Goal: Information Seeking & Learning: Learn about a topic

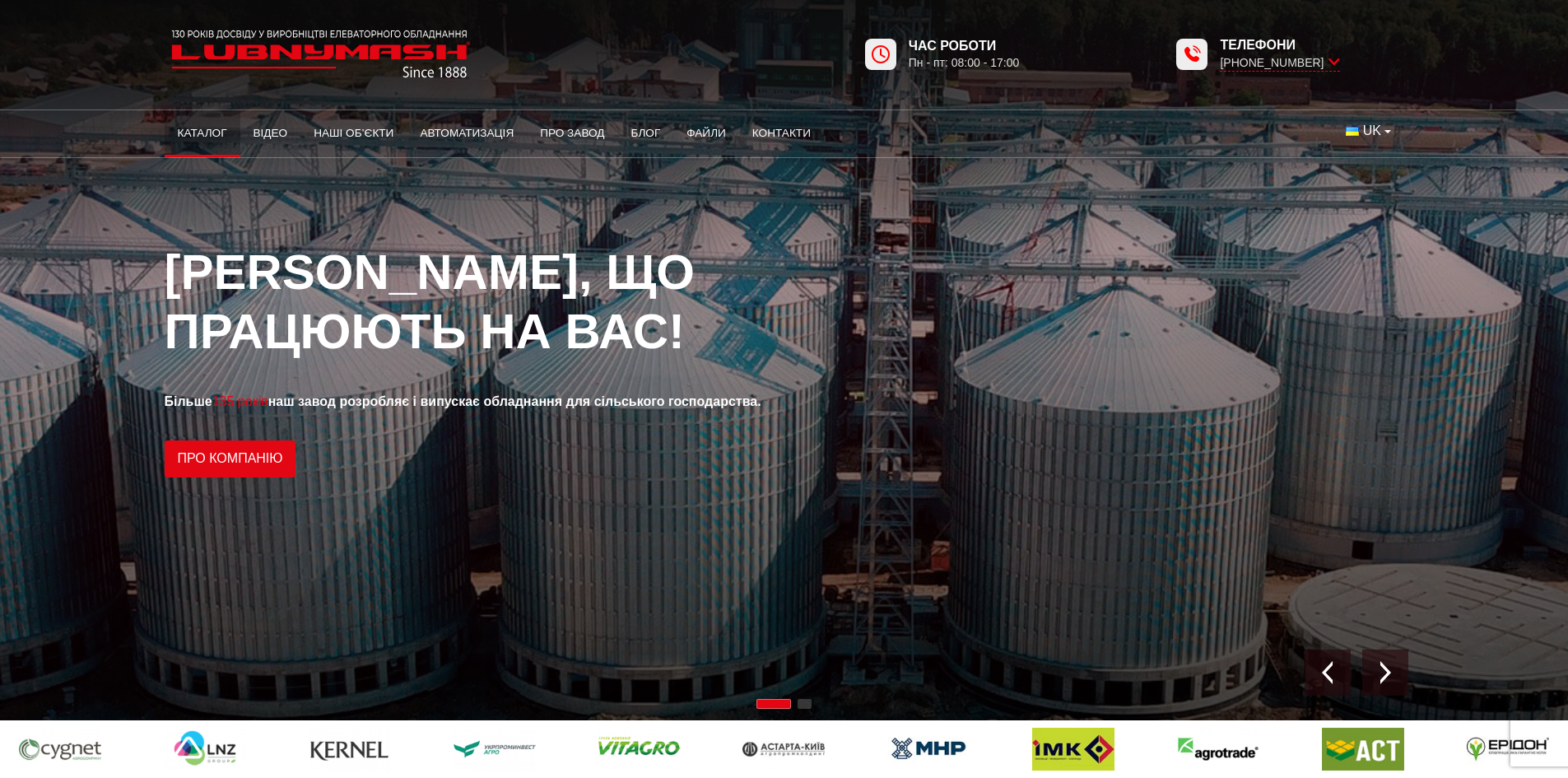
click at [212, 130] on link "Каталог" at bounding box center [202, 133] width 76 height 36
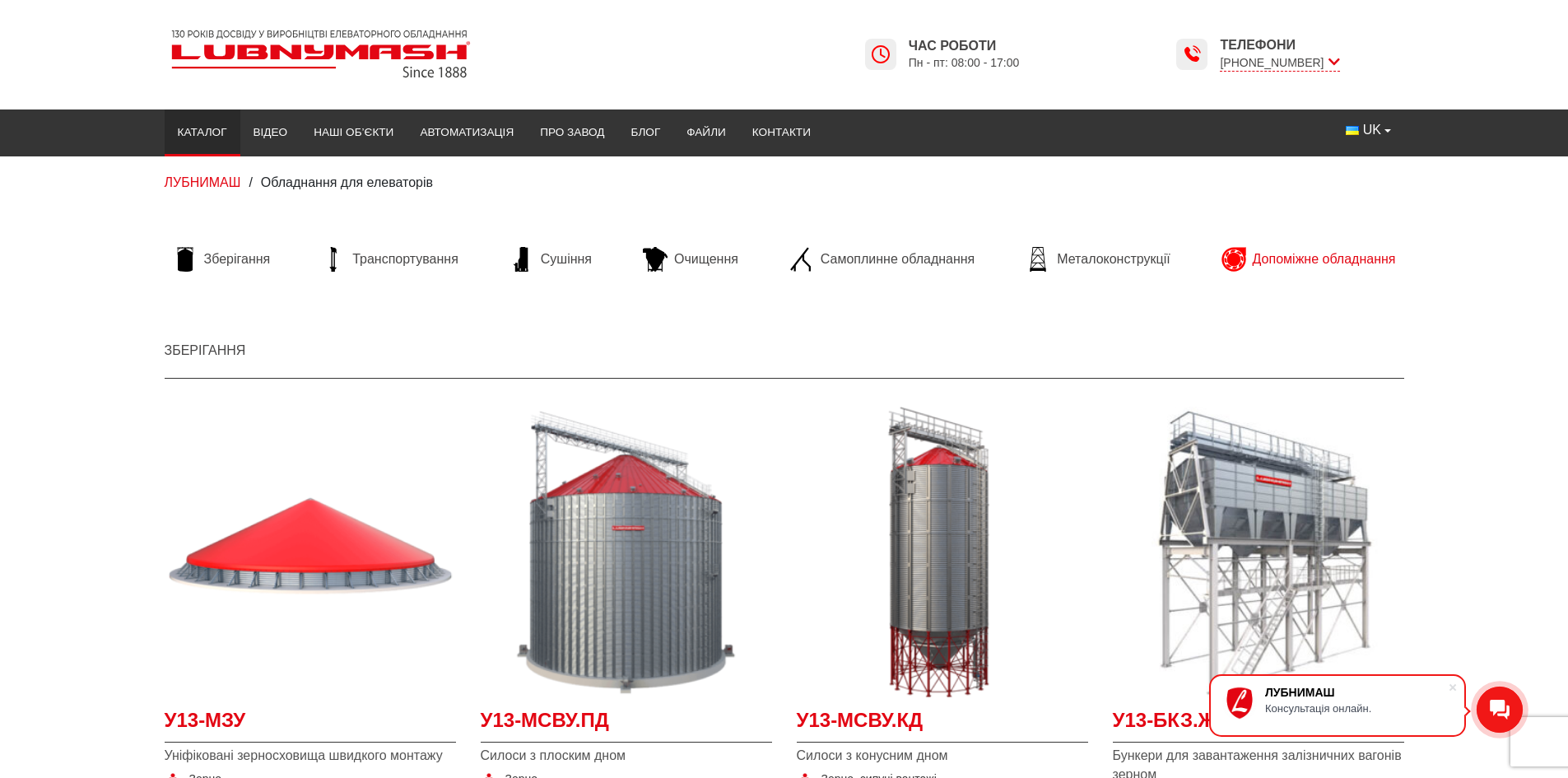
click at [1258, 265] on span "Допоміжне обладнання" at bounding box center [1324, 260] width 143 height 19
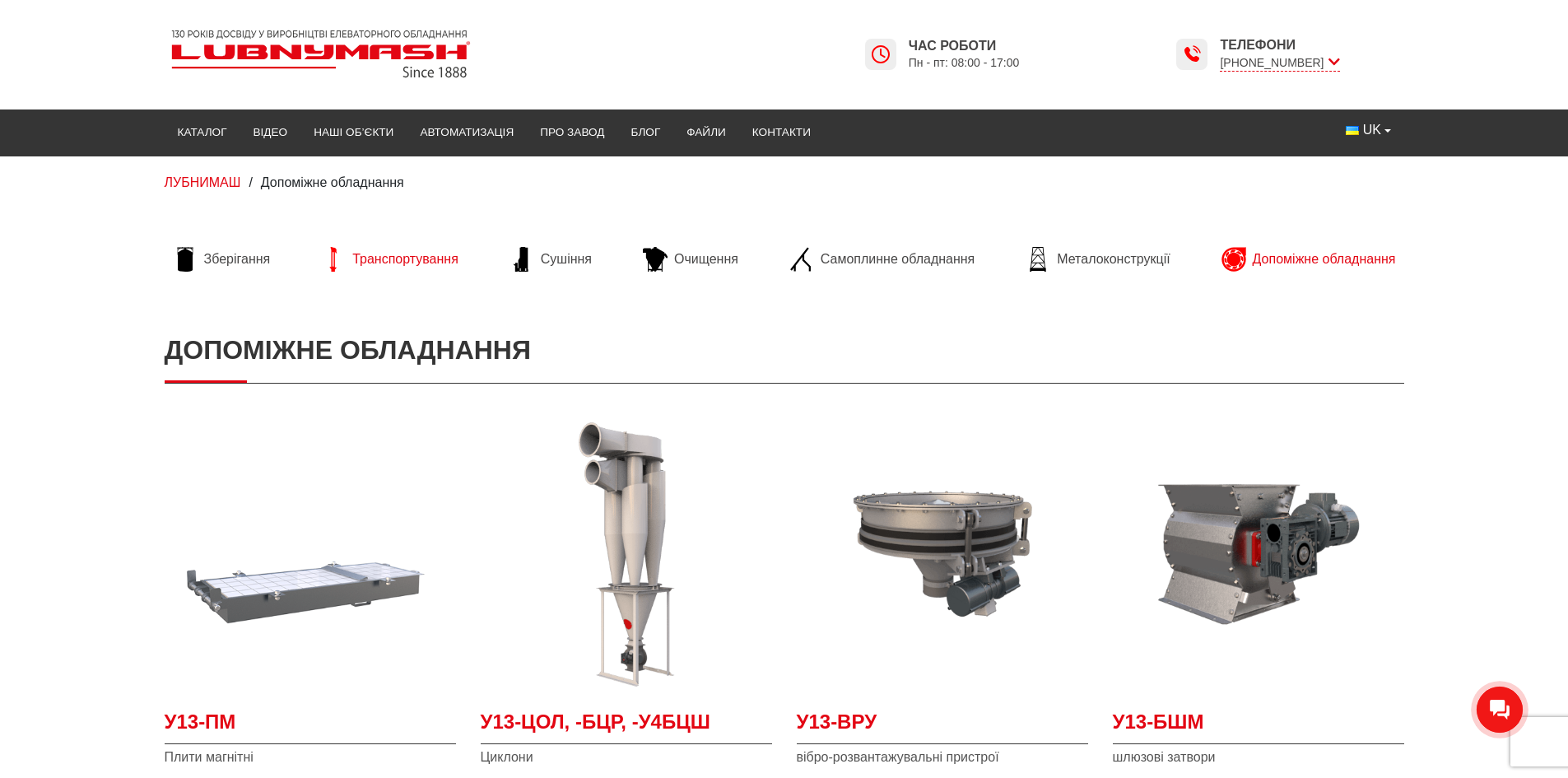
click at [397, 263] on span "Транспортування" at bounding box center [405, 260] width 106 height 19
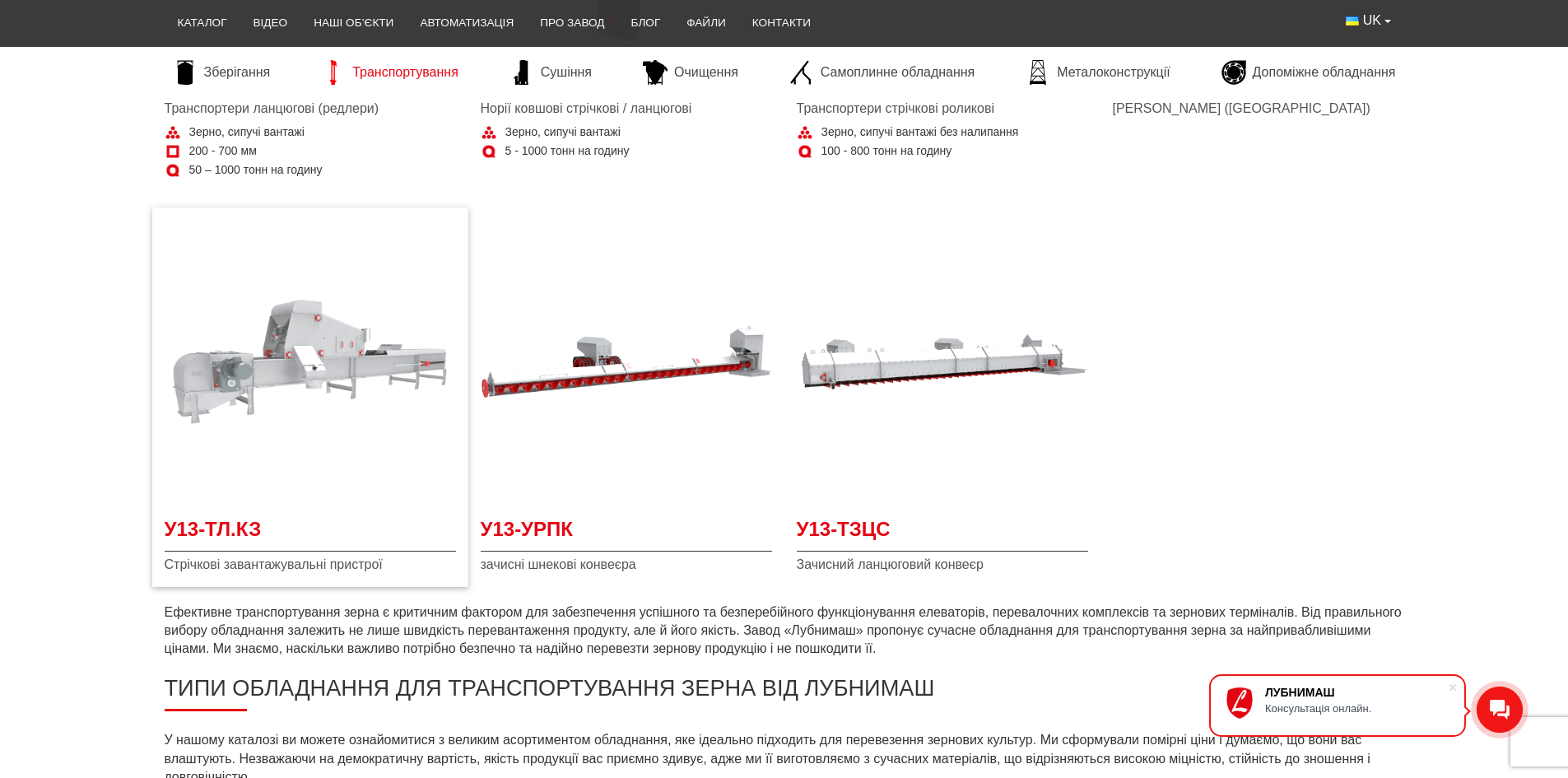
scroll to position [247, 0]
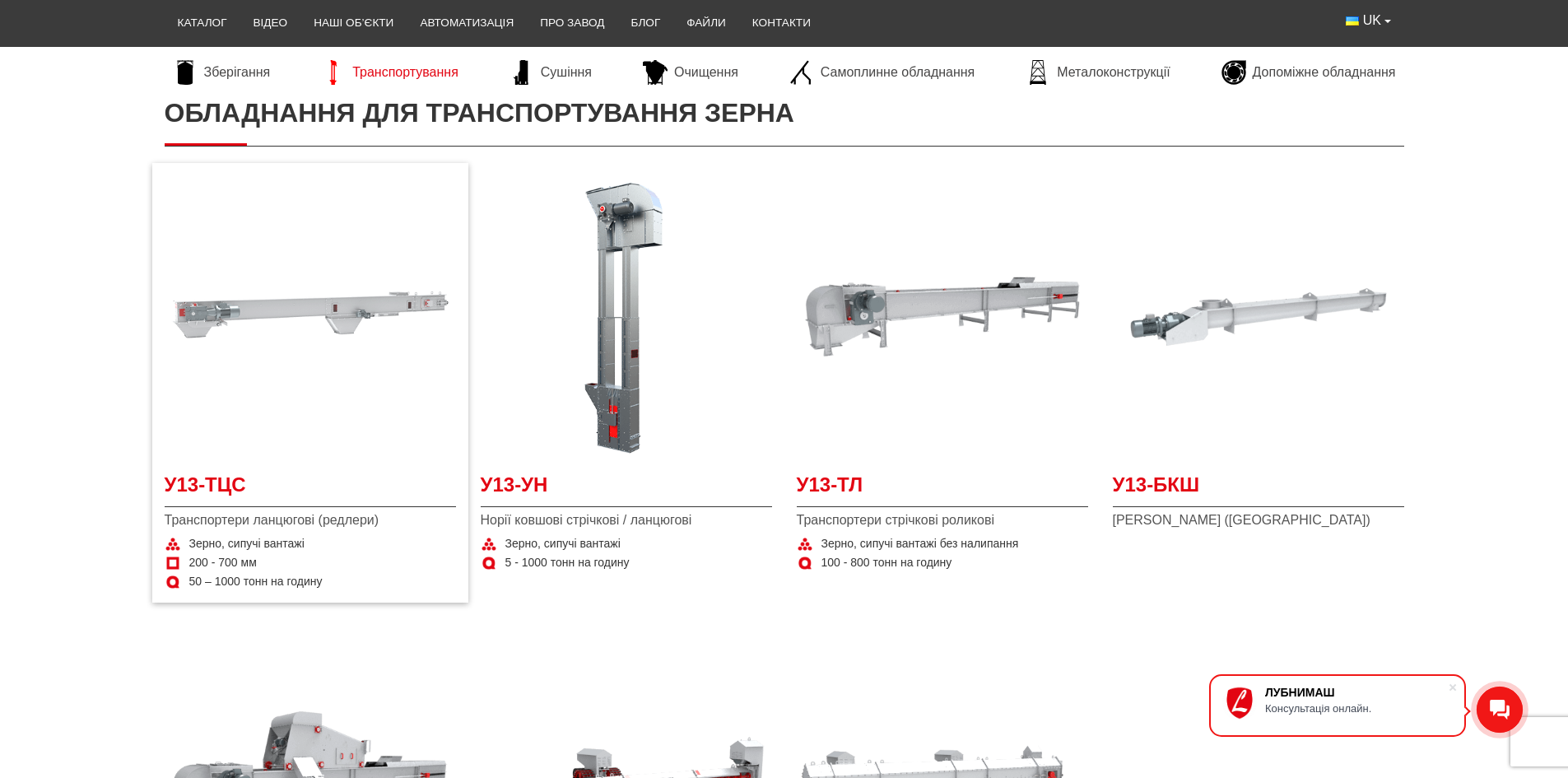
click at [316, 311] on img at bounding box center [310, 317] width 291 height 292
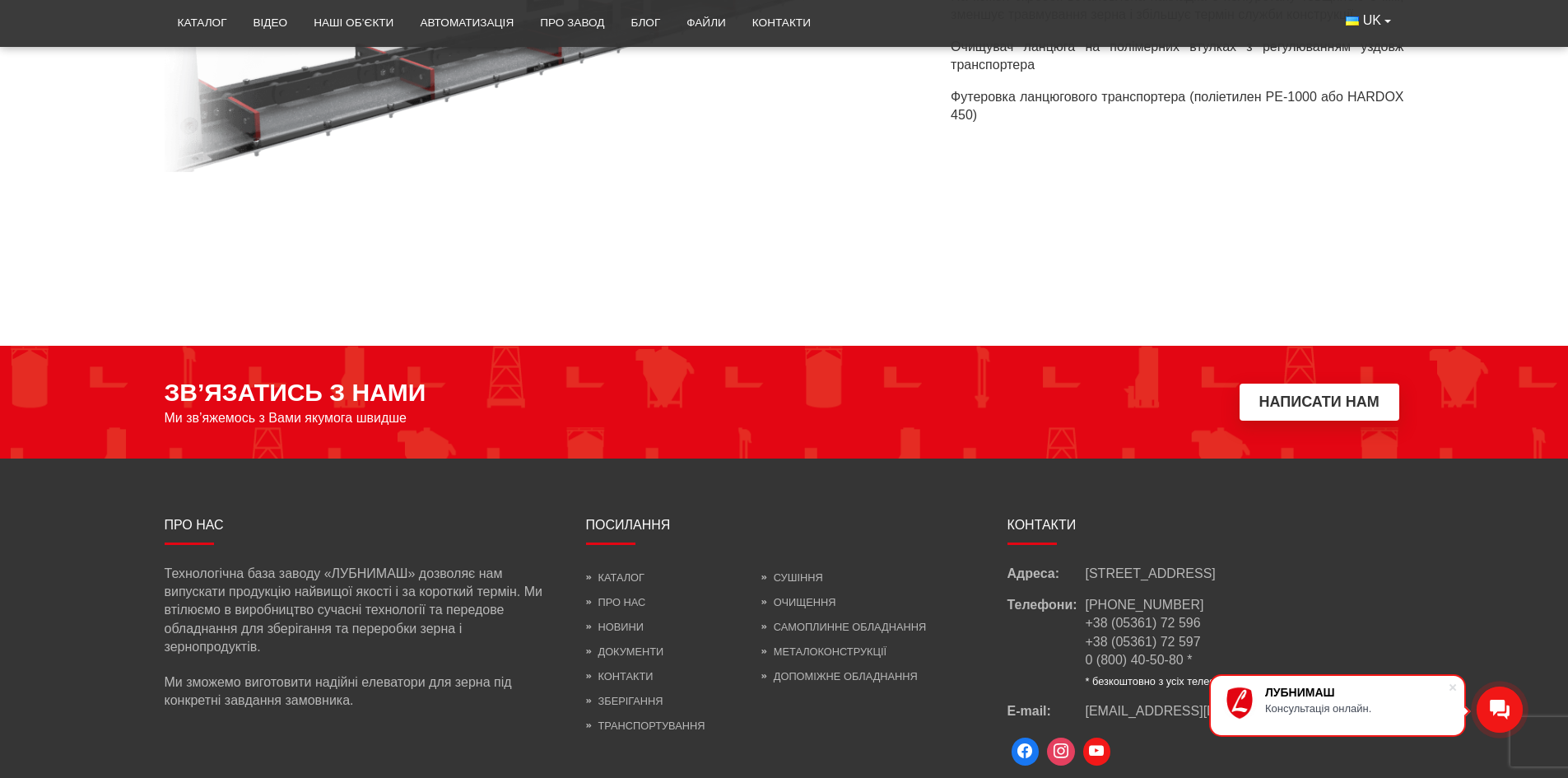
scroll to position [2664, 0]
